Goal: Transaction & Acquisition: Download file/media

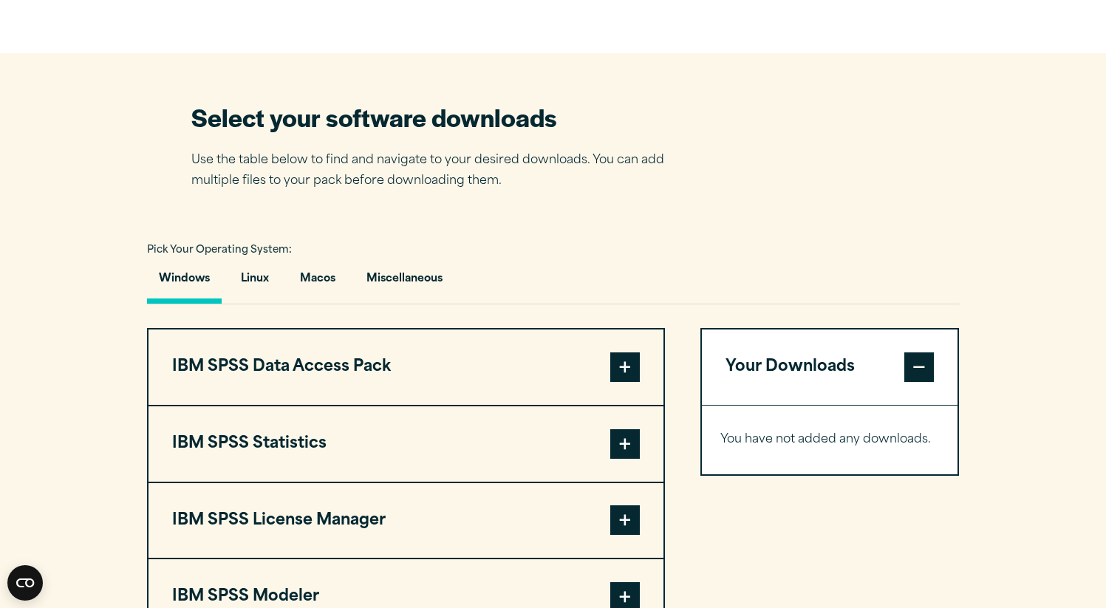
scroll to position [957, 0]
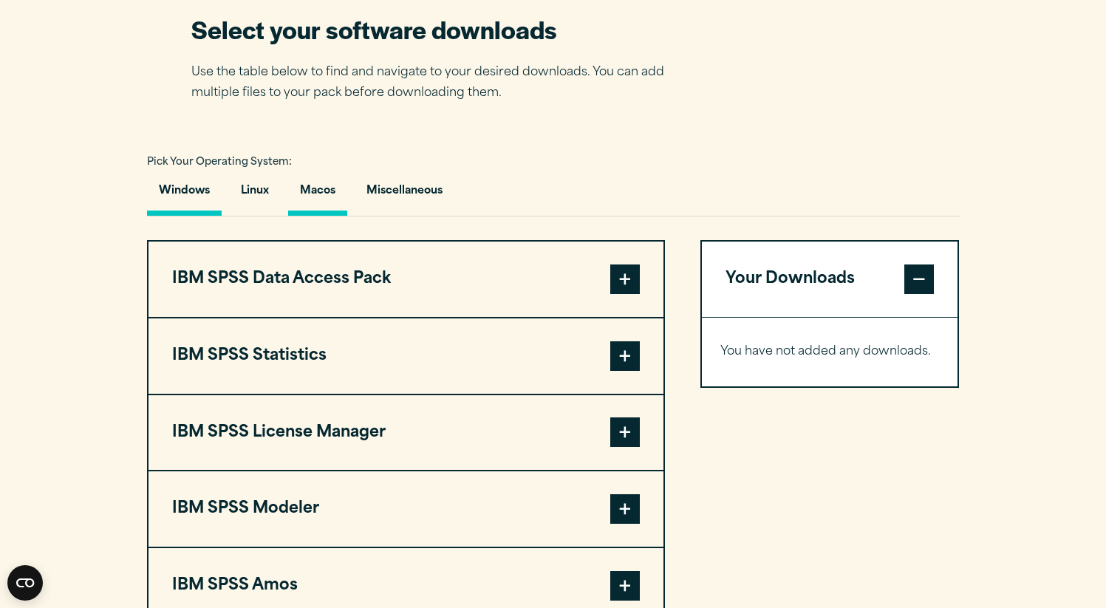
click at [332, 205] on button "Macos" at bounding box center [317, 195] width 59 height 42
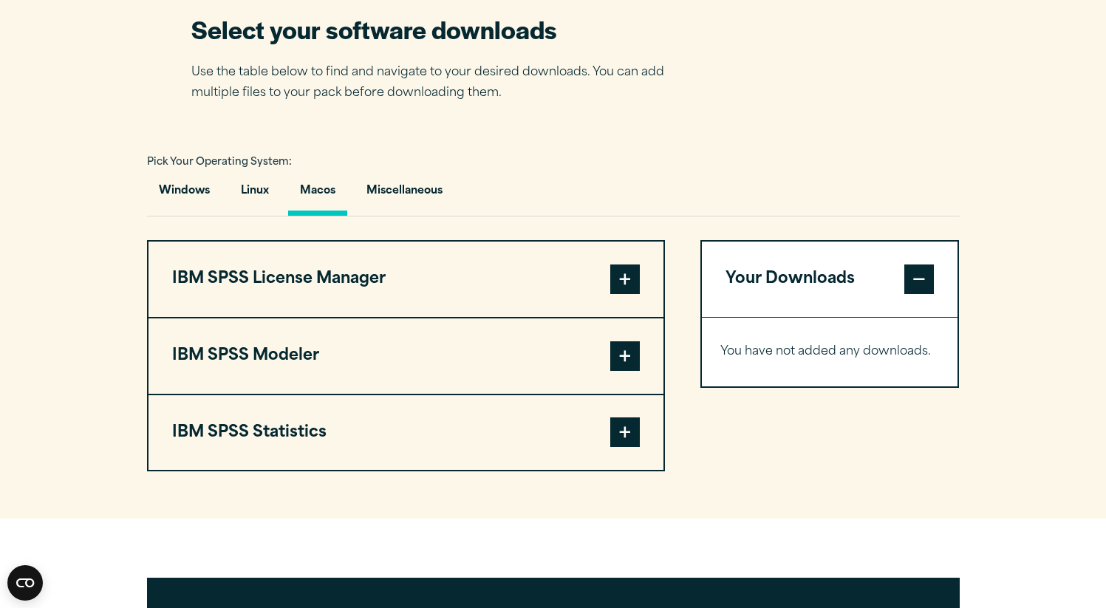
click at [785, 293] on button "Your Downloads" at bounding box center [830, 279] width 256 height 75
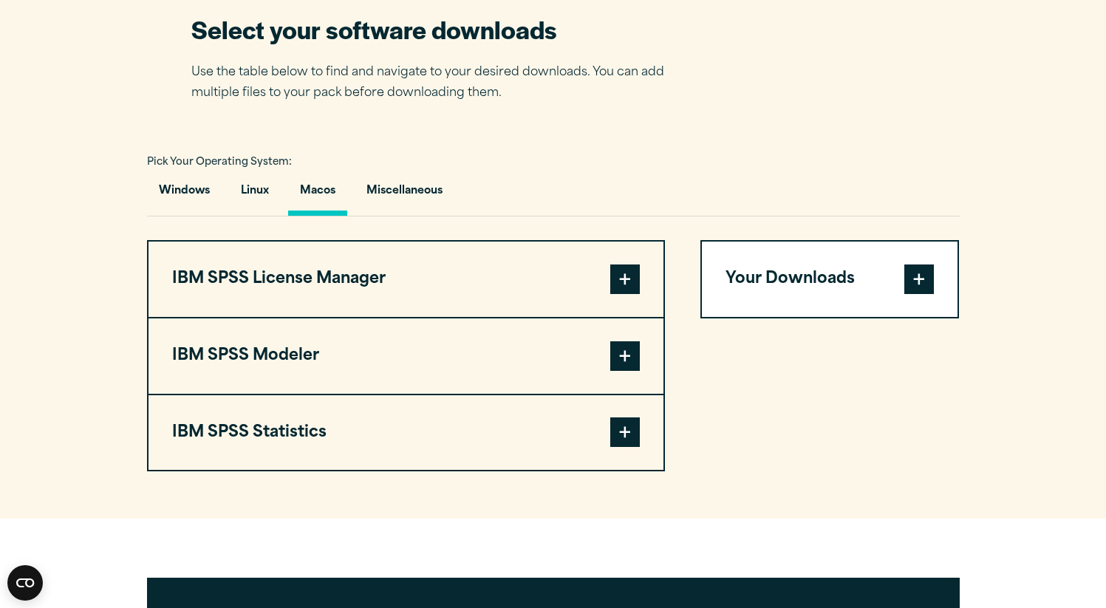
click at [785, 279] on button "Your Downloads" at bounding box center [830, 279] width 256 height 75
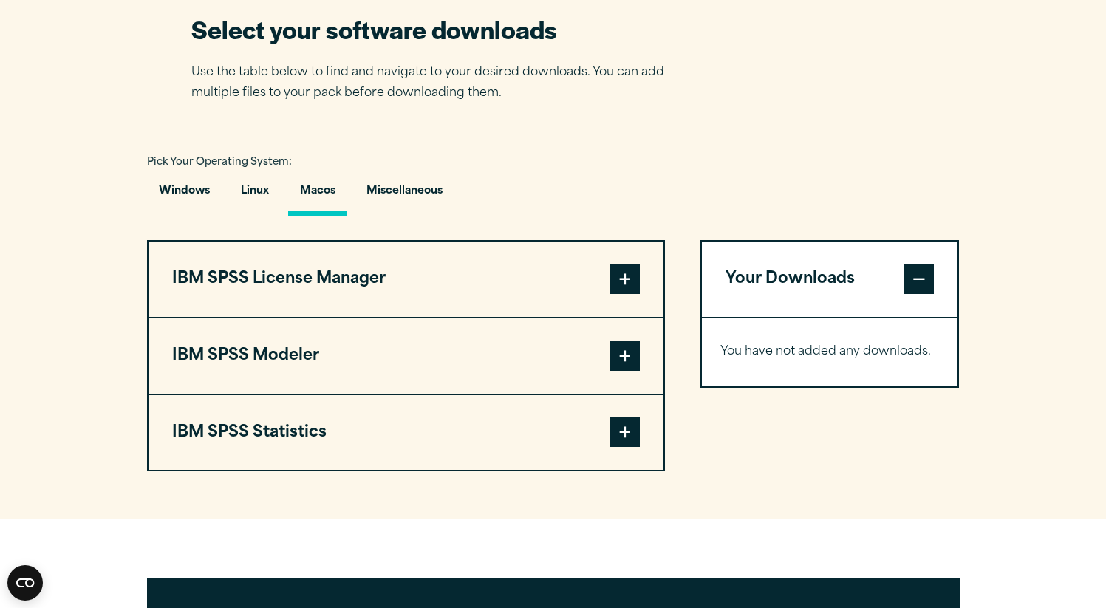
click at [625, 276] on span at bounding box center [625, 280] width 30 height 30
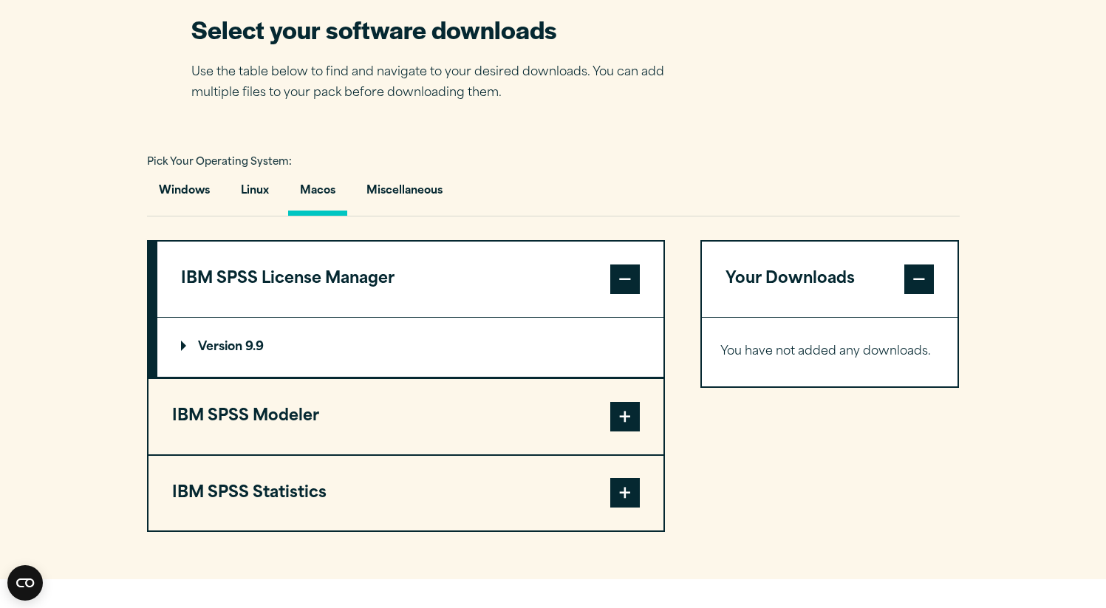
click at [313, 354] on summary "Version 9.9" at bounding box center [410, 347] width 506 height 59
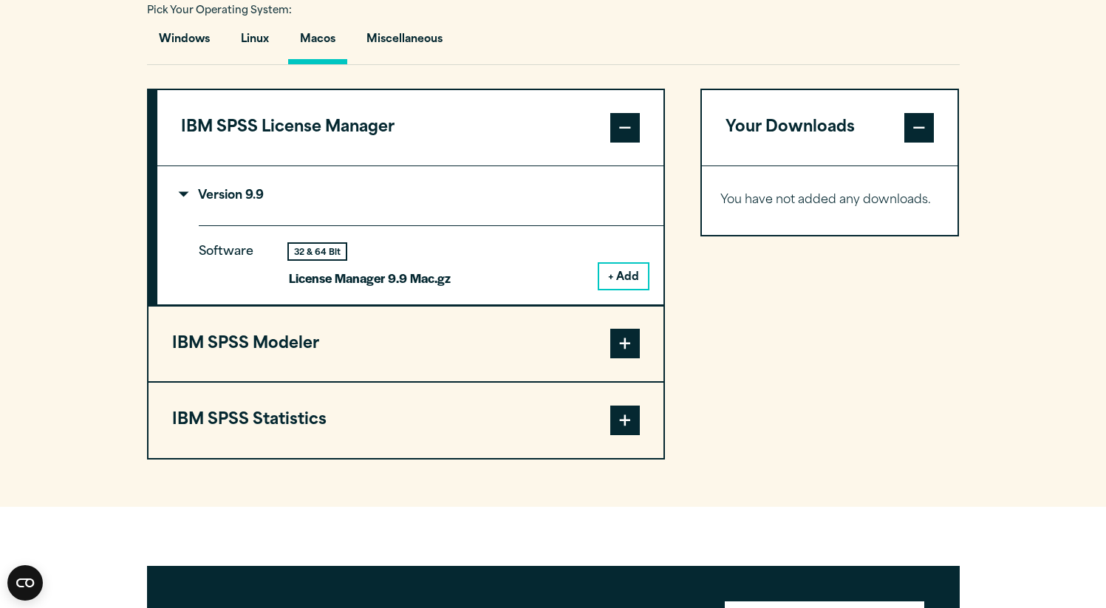
scroll to position [1187, 0]
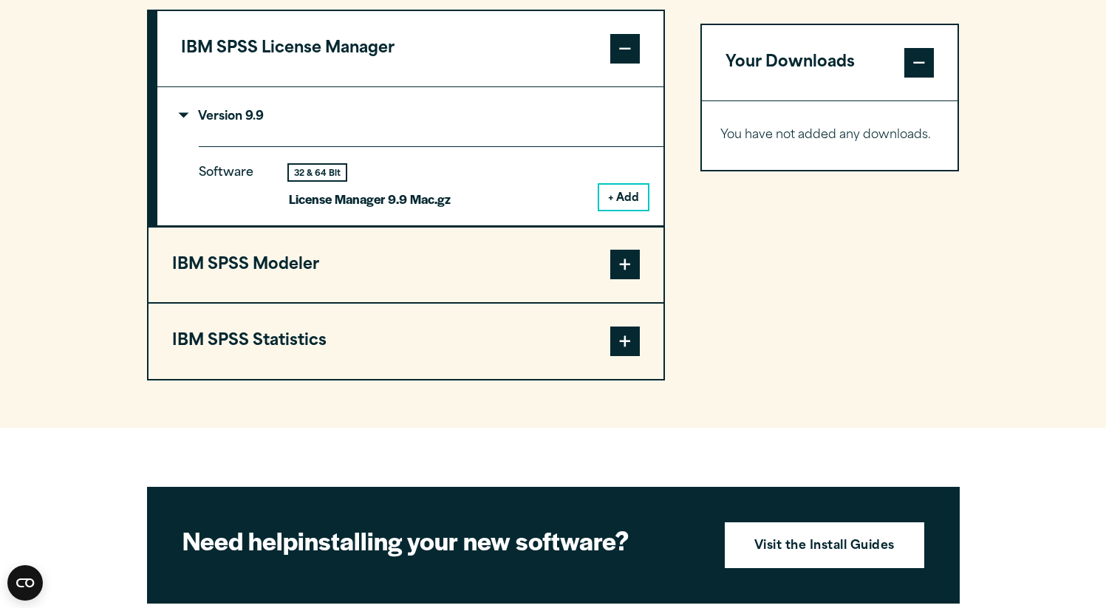
click at [609, 344] on button "IBM SPSS Statistics" at bounding box center [406, 341] width 515 height 75
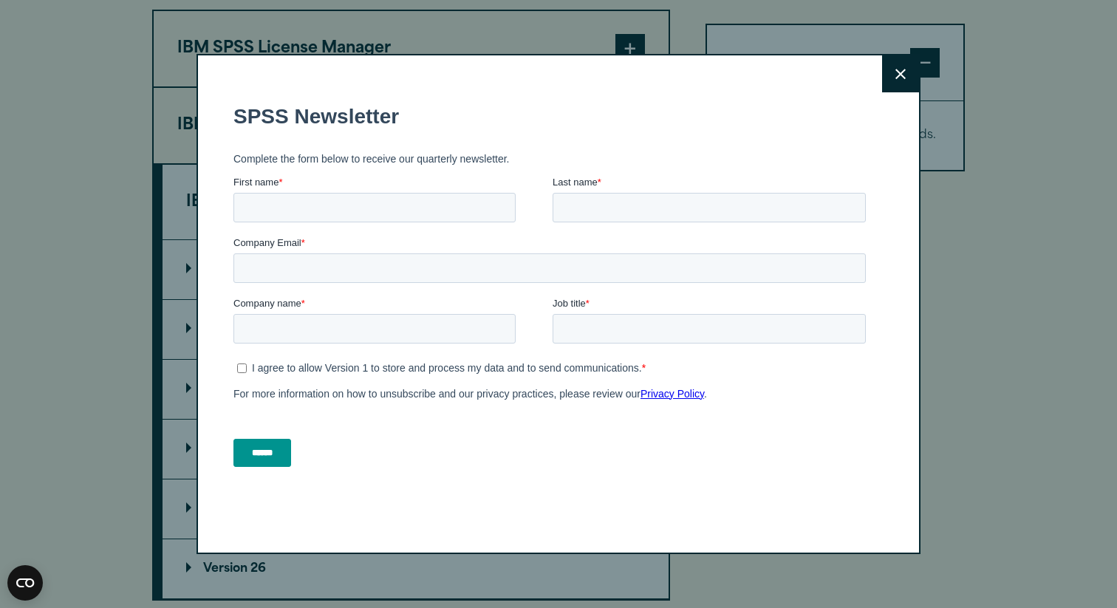
click at [265, 315] on div "Company name *" at bounding box center [392, 319] width 319 height 47
click at [889, 79] on button "Close" at bounding box center [900, 73] width 37 height 37
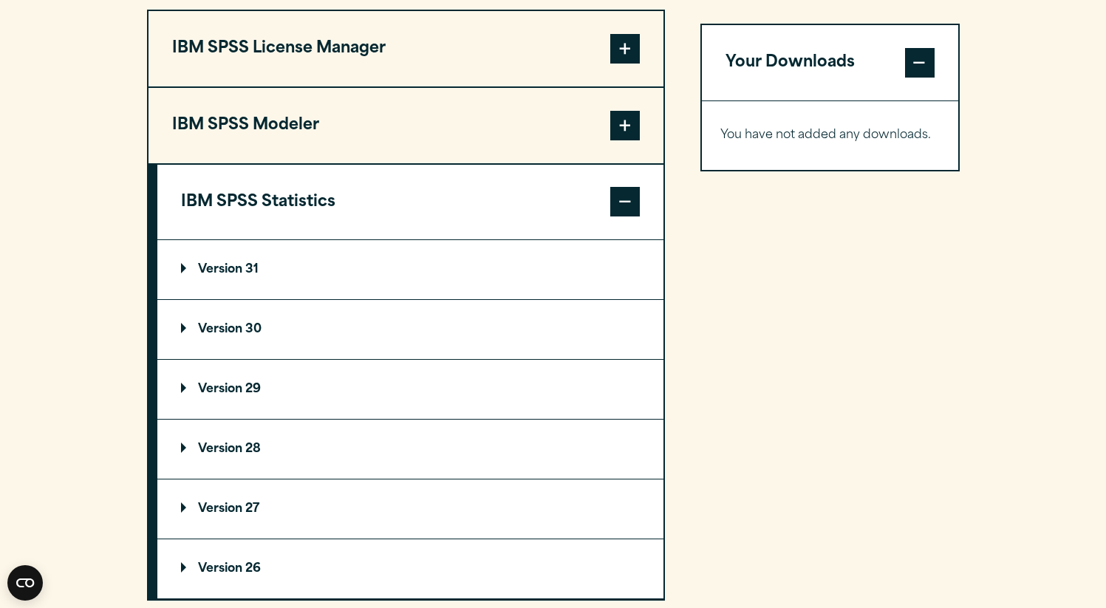
click at [249, 395] on p "Version 29" at bounding box center [221, 389] width 80 height 12
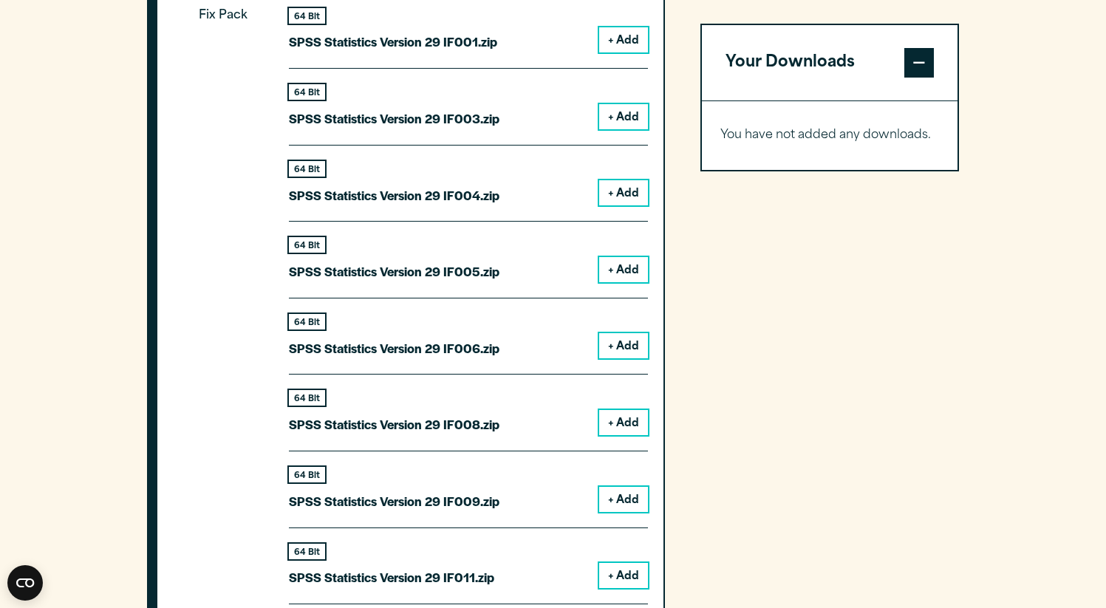
scroll to position [1528, 0]
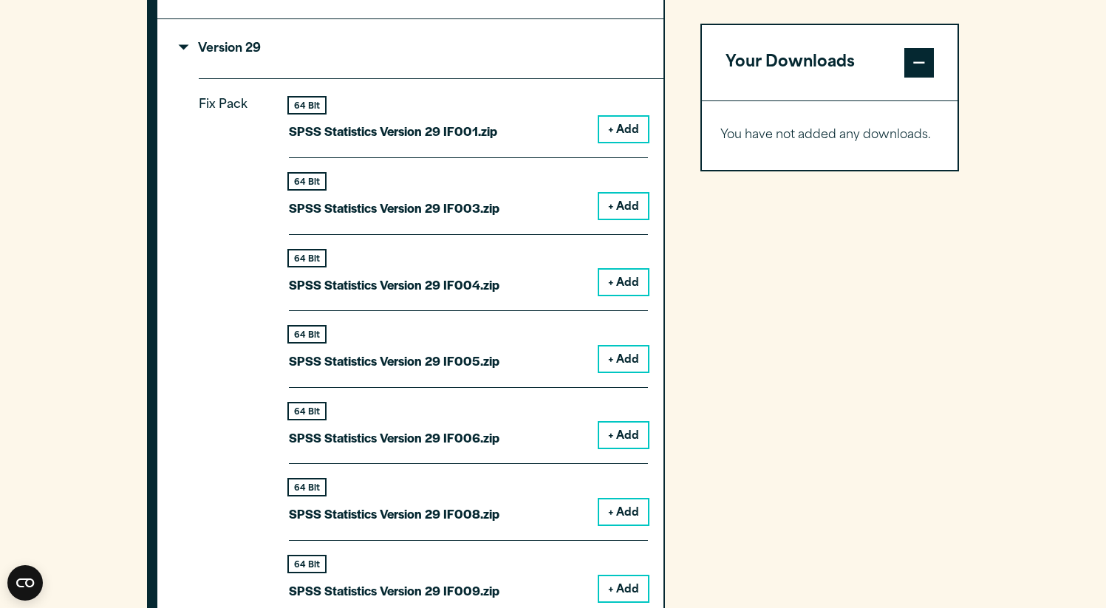
click at [644, 136] on button "+ Add" at bounding box center [623, 129] width 49 height 25
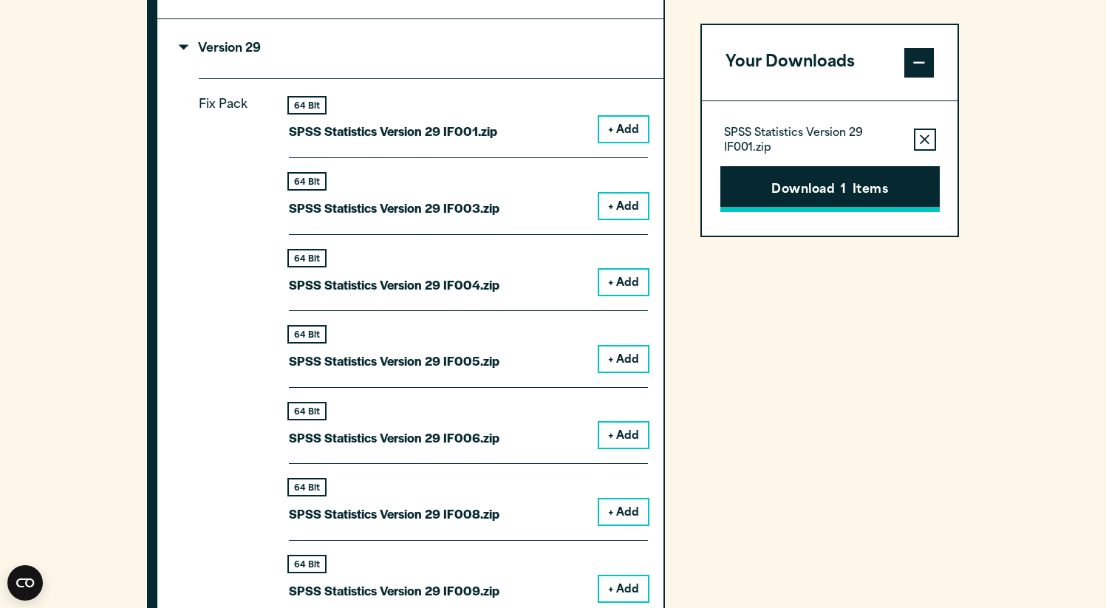
click at [785, 184] on button "Download 1 Items" at bounding box center [829, 189] width 219 height 46
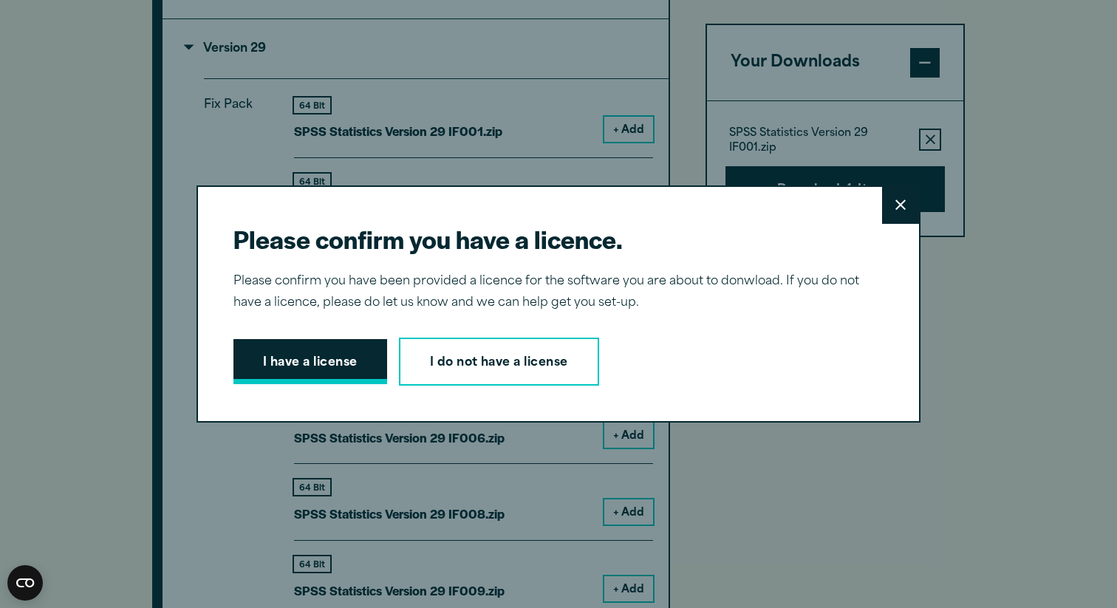
click at [333, 372] on button "I have a license" at bounding box center [310, 362] width 154 height 46
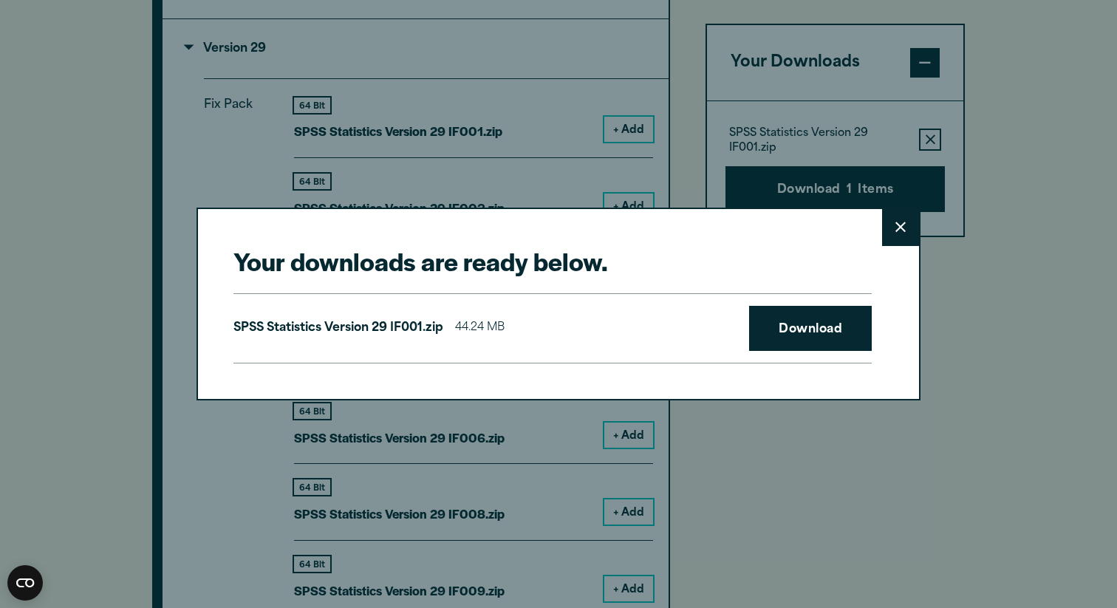
click at [738, 322] on div "SPSS Statistics Version 29 IF001.zip 44.24 MB Download" at bounding box center [552, 328] width 638 height 71
click at [832, 333] on link "Download" at bounding box center [810, 329] width 123 height 46
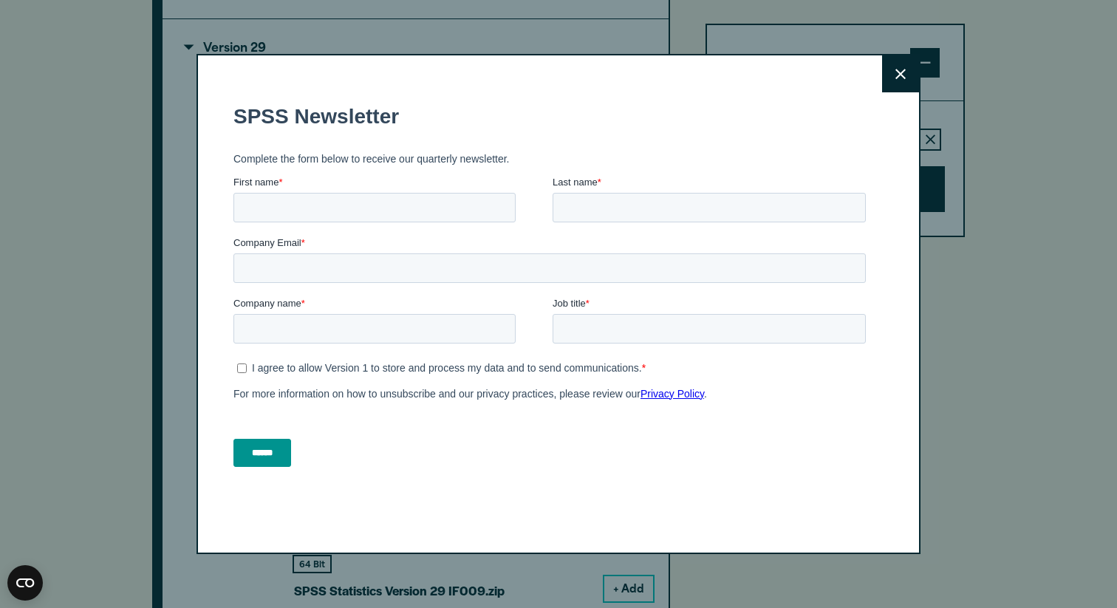
click at [903, 73] on button "Close" at bounding box center [900, 73] width 37 height 37
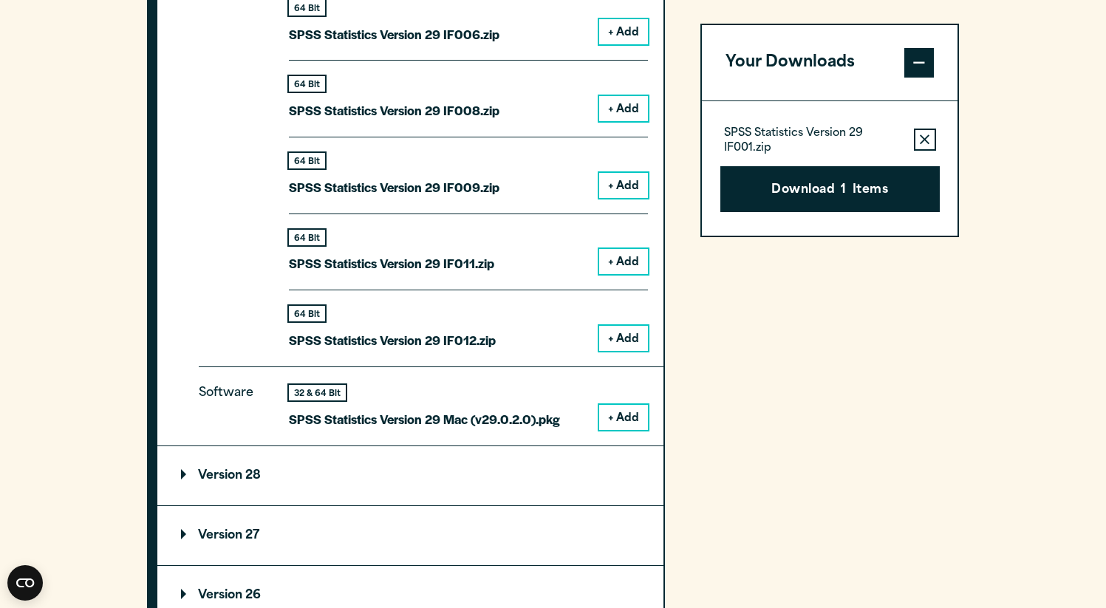
scroll to position [1932, 0]
click at [620, 415] on button "+ Add" at bounding box center [623, 416] width 49 height 25
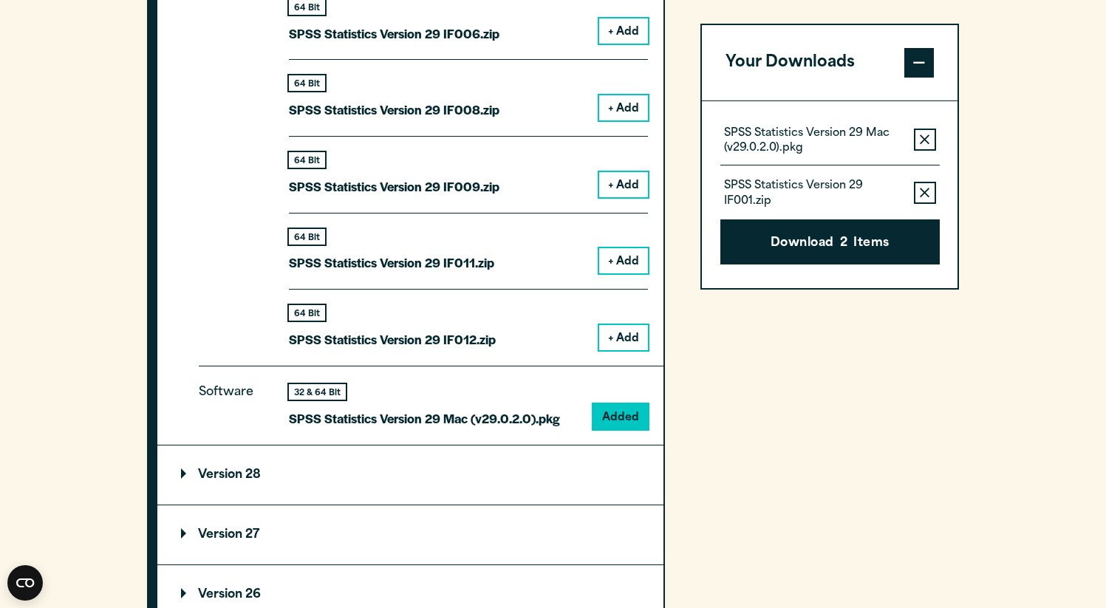
click at [926, 190] on icon "button" at bounding box center [925, 193] width 10 height 10
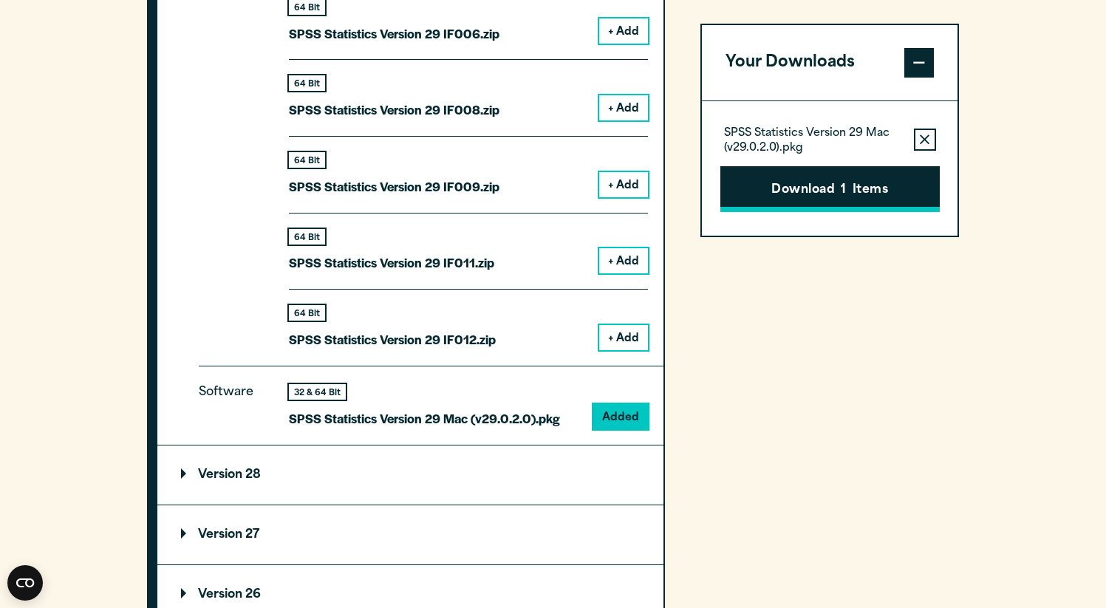
click at [867, 177] on button "Download 1 Items" at bounding box center [829, 189] width 219 height 46
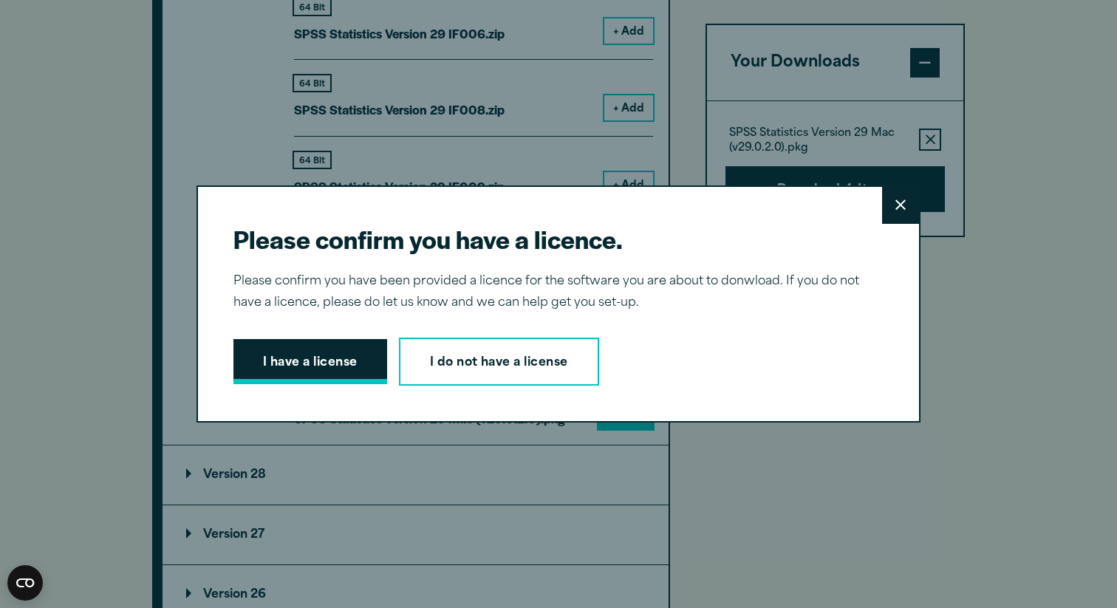
click at [276, 381] on button "I have a license" at bounding box center [310, 362] width 154 height 46
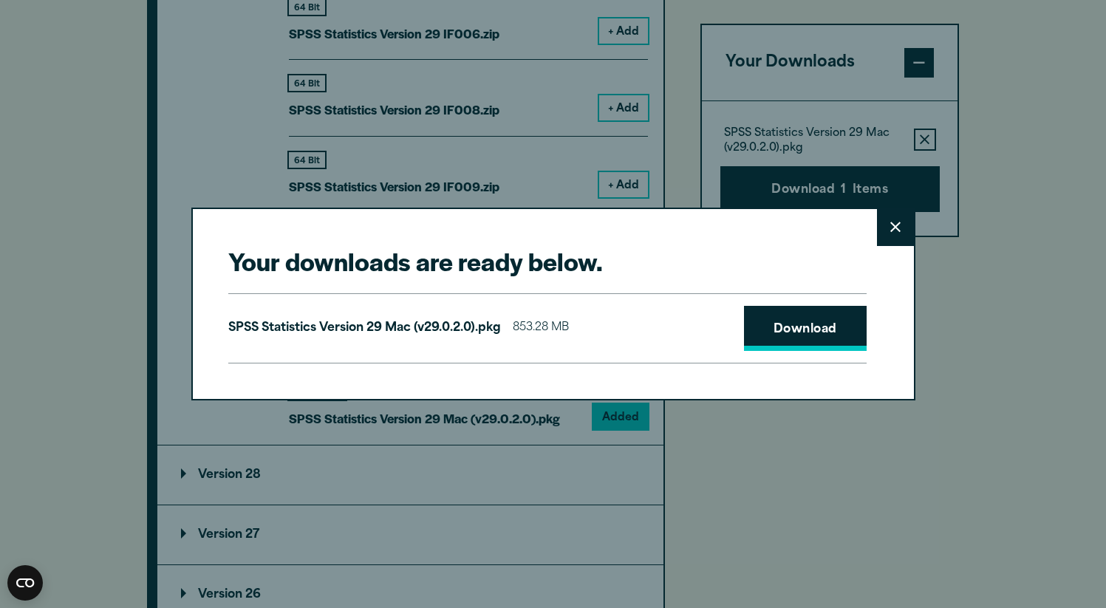
click at [808, 340] on link "Download" at bounding box center [805, 329] width 123 height 46
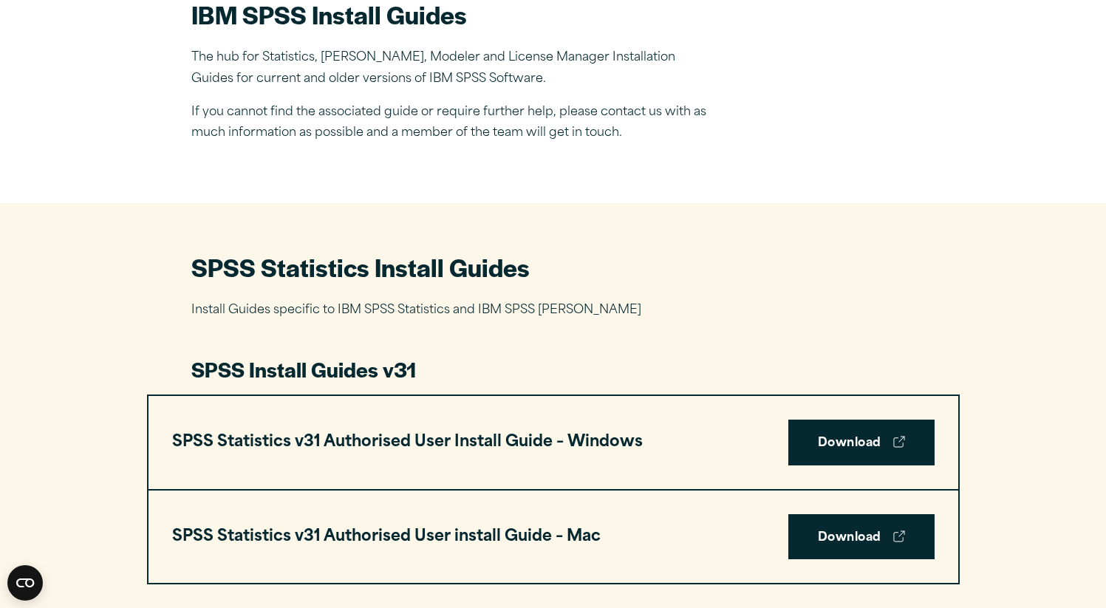
scroll to position [707, 0]
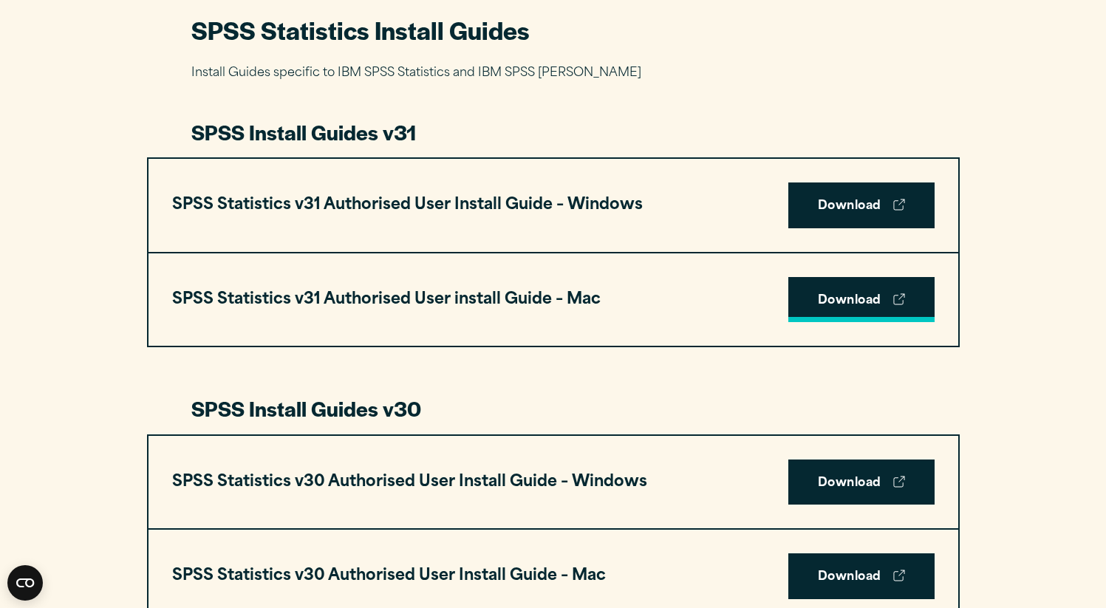
click at [796, 299] on link "Download" at bounding box center [861, 300] width 146 height 46
